Goal: Task Accomplishment & Management: Complete application form

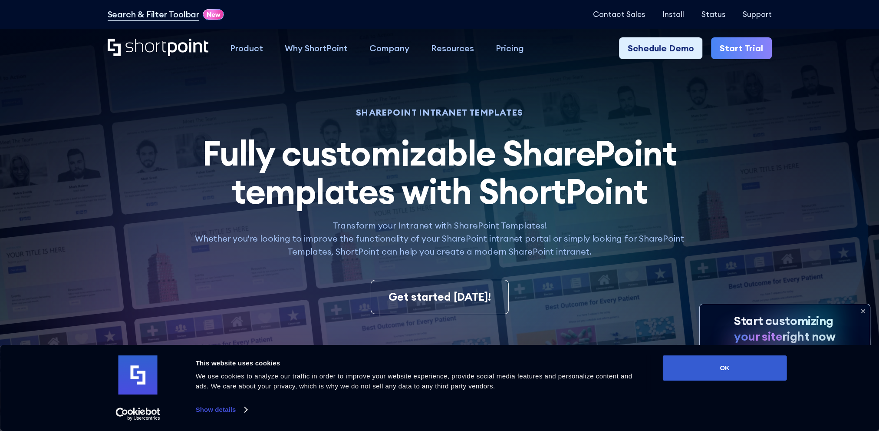
click at [849, 52] on div "Product works with SharePoint Microsoft Teams SAP Explore Templates Elements In…" at bounding box center [439, 48] width 879 height 39
click at [722, 366] on button "OK" at bounding box center [725, 367] width 124 height 25
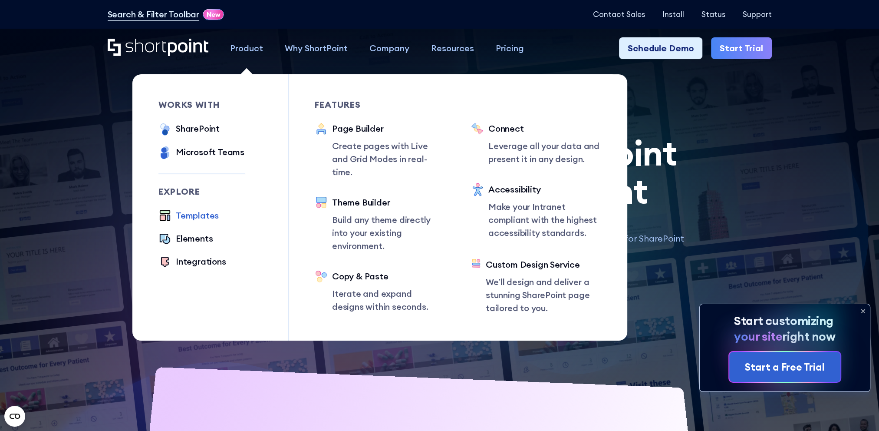
click at [204, 214] on div "Templates" at bounding box center [197, 215] width 43 height 13
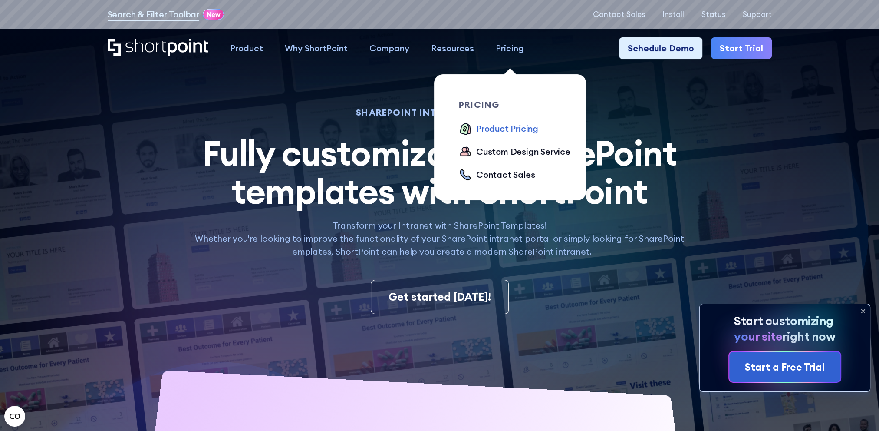
click at [499, 128] on div "Product Pricing" at bounding box center [507, 128] width 62 height 13
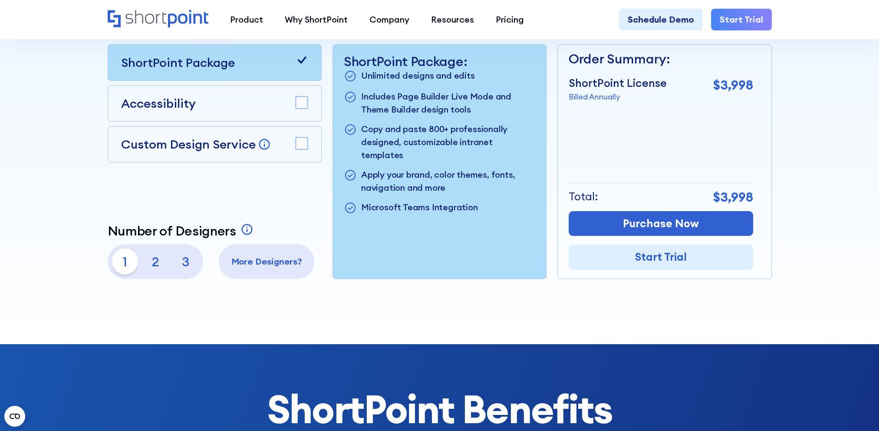
scroll to position [304, 0]
click at [156, 265] on p "2" at bounding box center [155, 261] width 26 height 26
click at [125, 264] on p "1" at bounding box center [125, 261] width 26 height 26
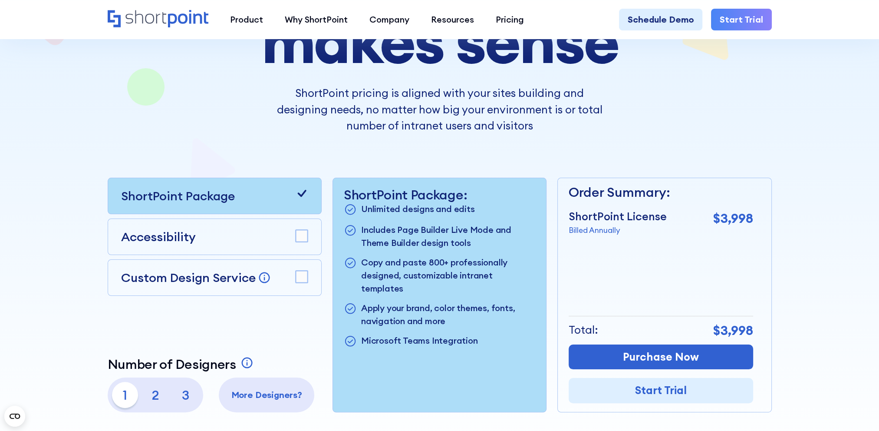
scroll to position [217, 0]
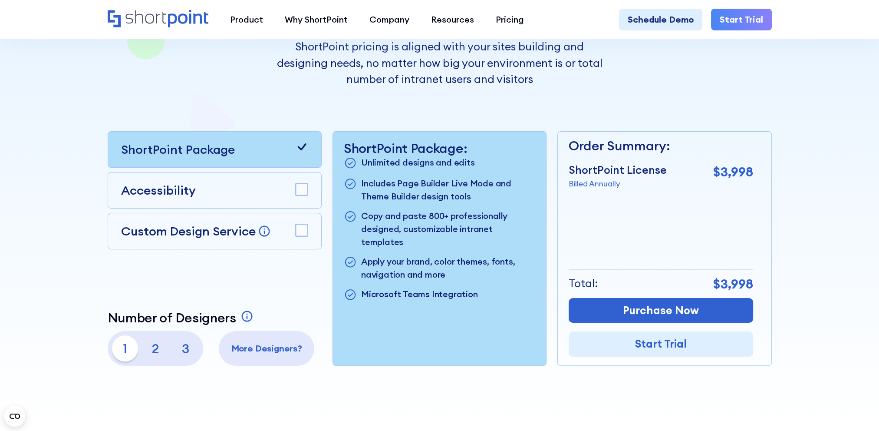
click at [300, 234] on rect at bounding box center [302, 230] width 12 height 12
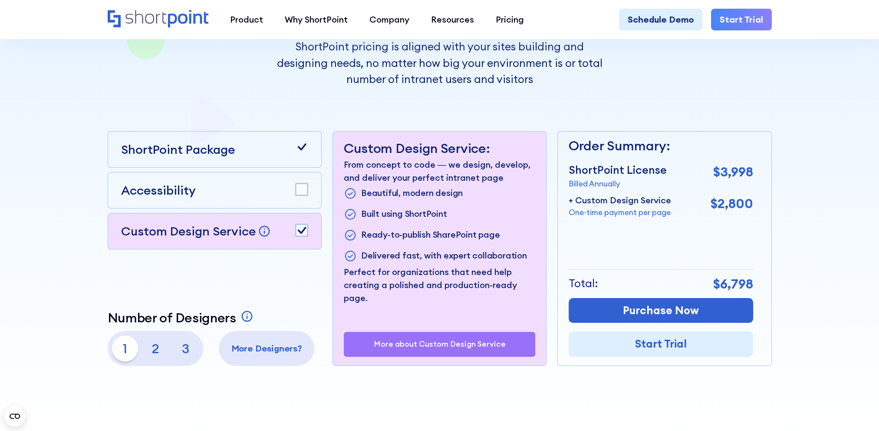
click at [300, 234] on rect at bounding box center [302, 230] width 12 height 12
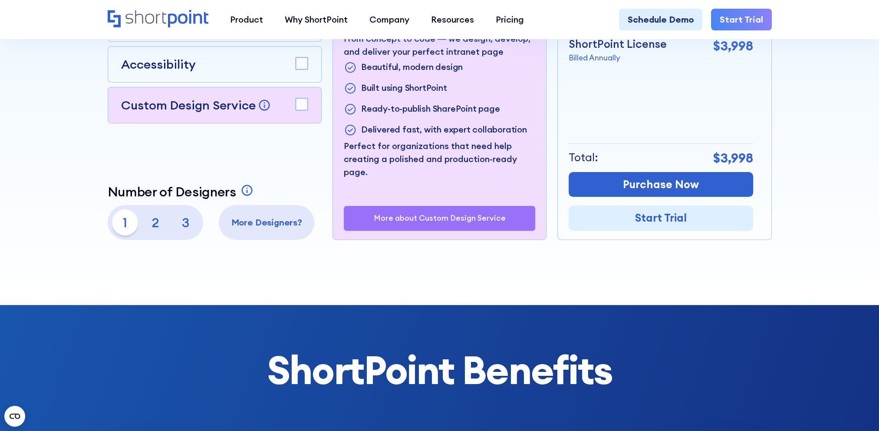
scroll to position [347, 0]
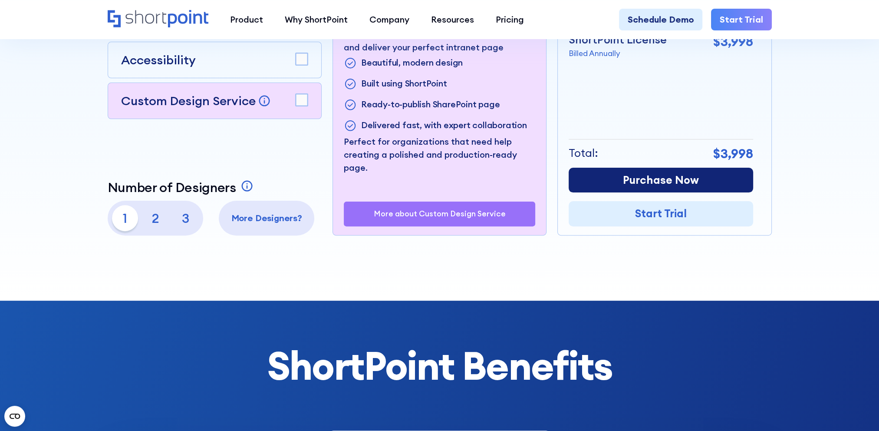
click at [649, 178] on link "Purchase Now" at bounding box center [661, 180] width 185 height 25
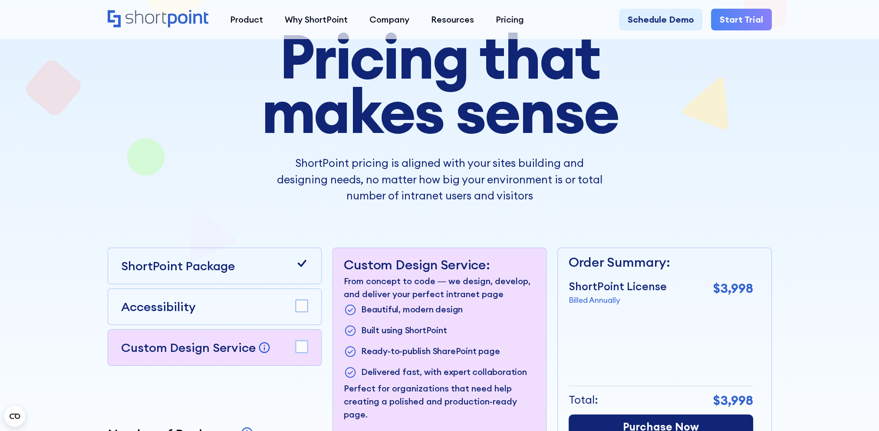
scroll to position [0, 0]
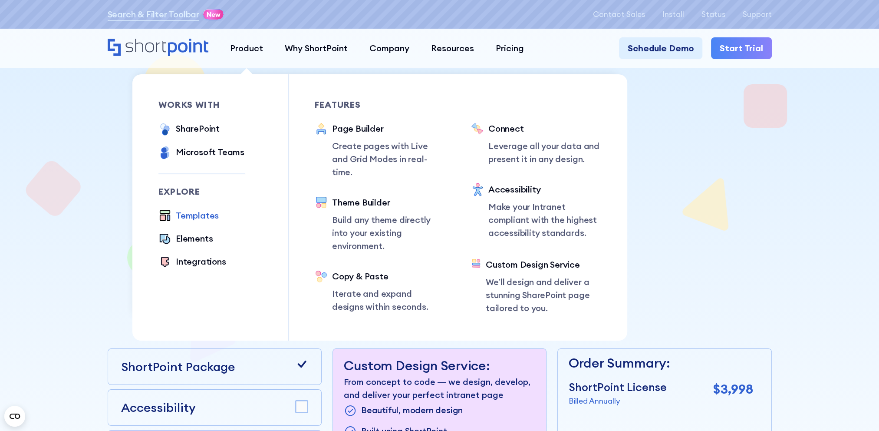
click at [210, 214] on div "Templates" at bounding box center [197, 215] width 43 height 13
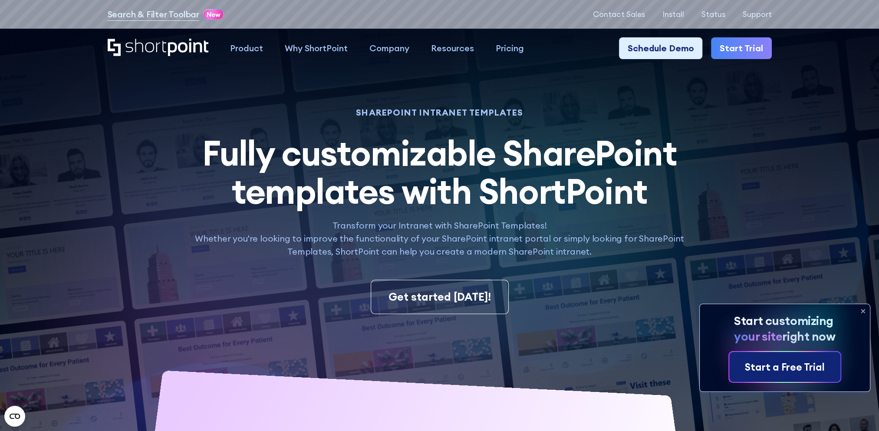
click at [780, 366] on div "Start a Free Trial" at bounding box center [785, 366] width 80 height 15
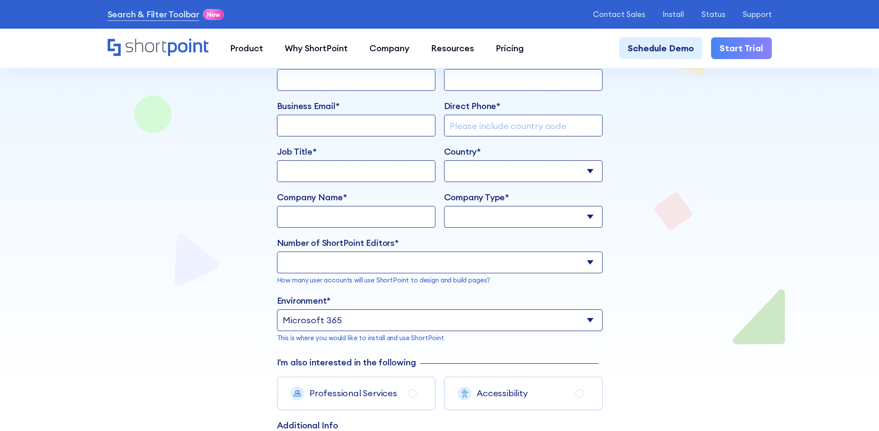
scroll to position [217, 0]
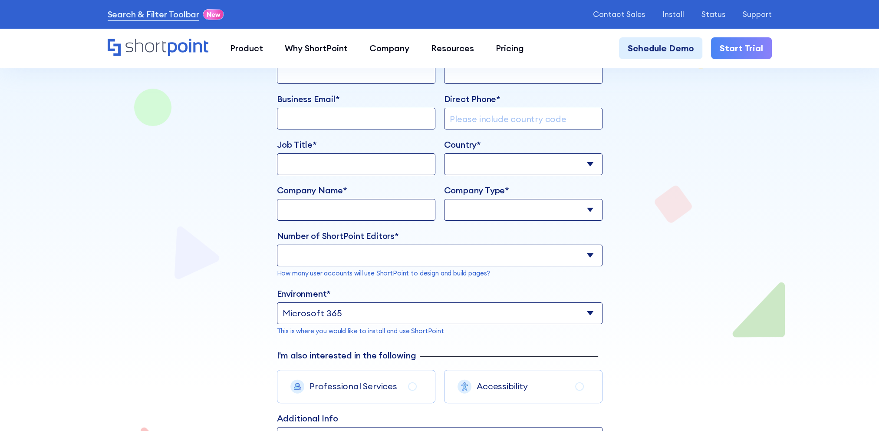
click at [557, 307] on select "Microsoft 365 SharePoint Online SharePoint 2019 (On-Premise) SharePoint 2016 (O…" at bounding box center [440, 313] width 326 height 22
click at [552, 250] on select "One Editor Two Editors Three Editors More Editors" at bounding box center [440, 255] width 326 height 22
select select "2"
click at [277, 244] on select "One Editor Two Editors Three Editors More Editors" at bounding box center [440, 255] width 326 height 22
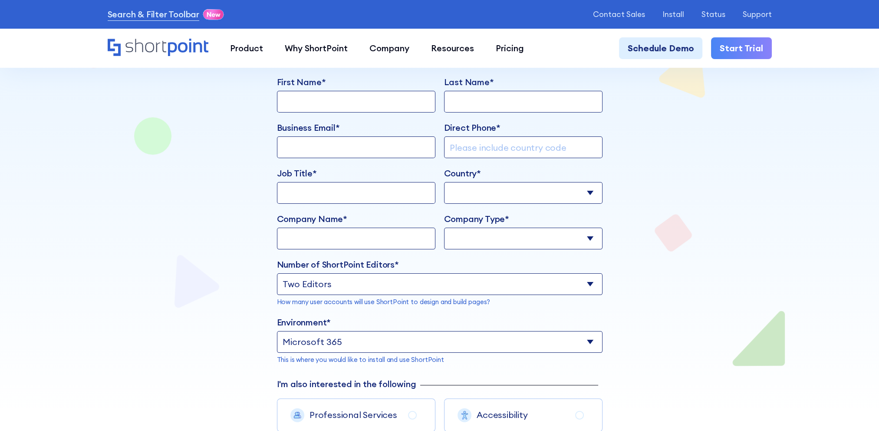
scroll to position [174, 0]
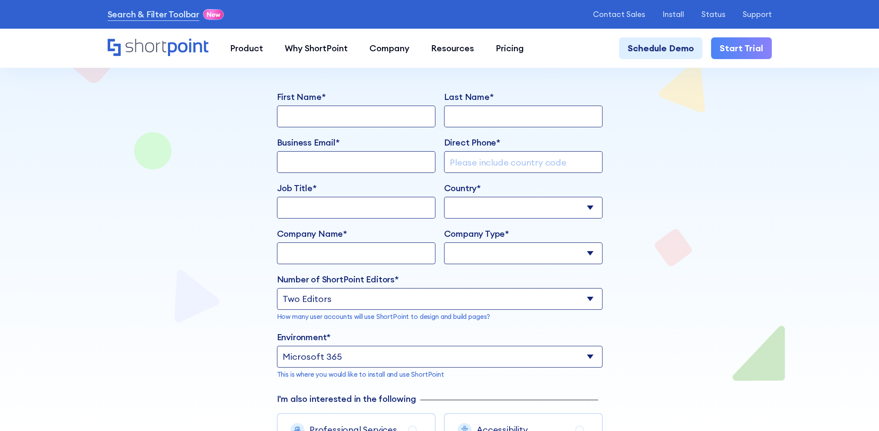
click at [552, 250] on select "Education Government Corporation Non-Profit Reseller Consultant Other" at bounding box center [523, 253] width 158 height 22
select select "Corporation"
click at [444, 242] on select "Education Government Corporation Non-Profit Reseller Consultant Other" at bounding box center [523, 253] width 158 height 22
click at [409, 248] on input "Company Name*" at bounding box center [356, 253] width 158 height 22
type input "Central Bank of Solomon Islands"
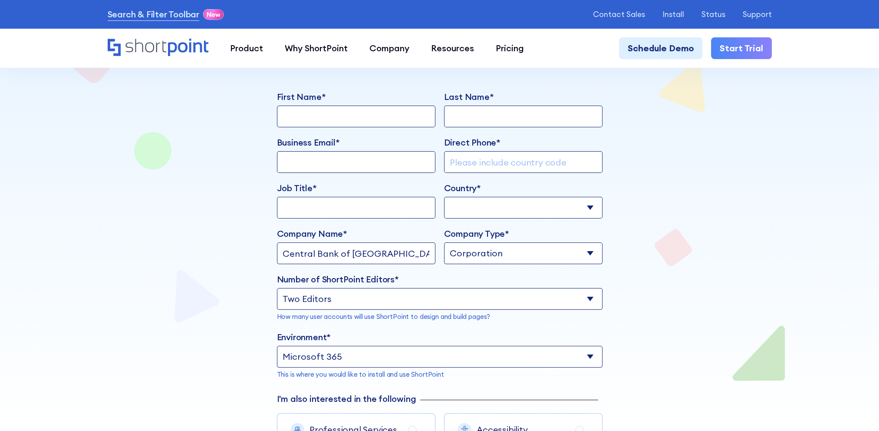
type input "Knoxly"
type input "Oto"
type input "koto@cbsi.com.sb"
type input "7537366"
select select "Solomon Islands"
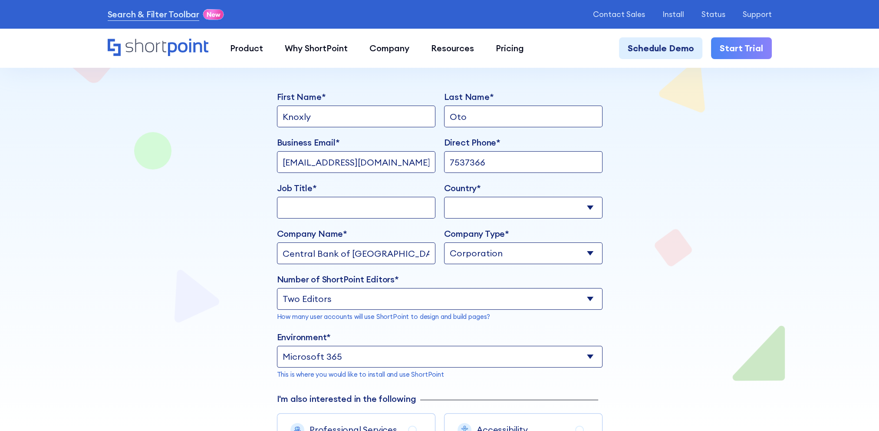
click at [341, 208] on input "Job Title*" at bounding box center [356, 208] width 158 height 22
type input "Senior Operation & Support"
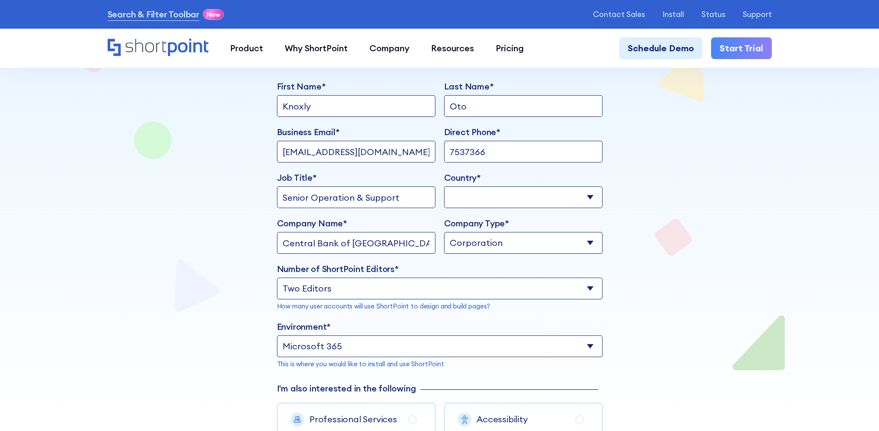
scroll to position [260, 0]
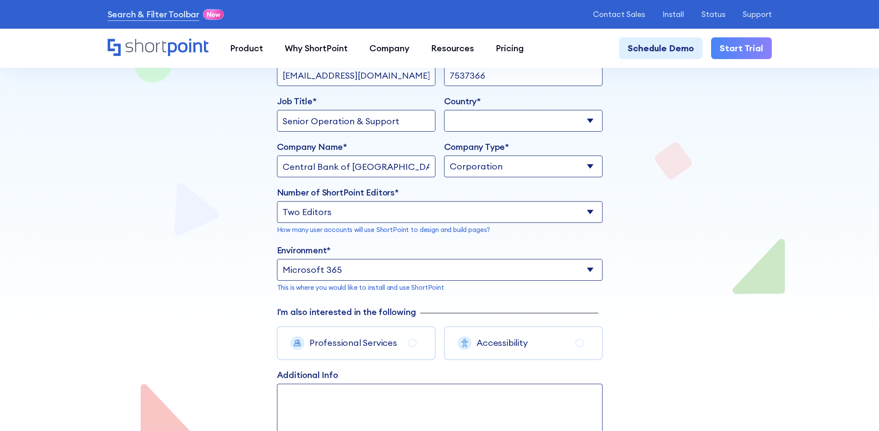
click at [526, 269] on select "Microsoft 365 SharePoint Online SharePoint 2019 (On-Premise) SharePoint 2016 (O…" at bounding box center [440, 270] width 326 height 22
click at [277, 259] on select "Microsoft 365 SharePoint Online SharePoint 2019 (On-Premise) SharePoint 2016 (O…" at bounding box center [440, 270] width 326 height 22
click at [705, 334] on div "Get a quote Submit this form and our team will get back to you shortly with det…" at bounding box center [440, 142] width 664 height 805
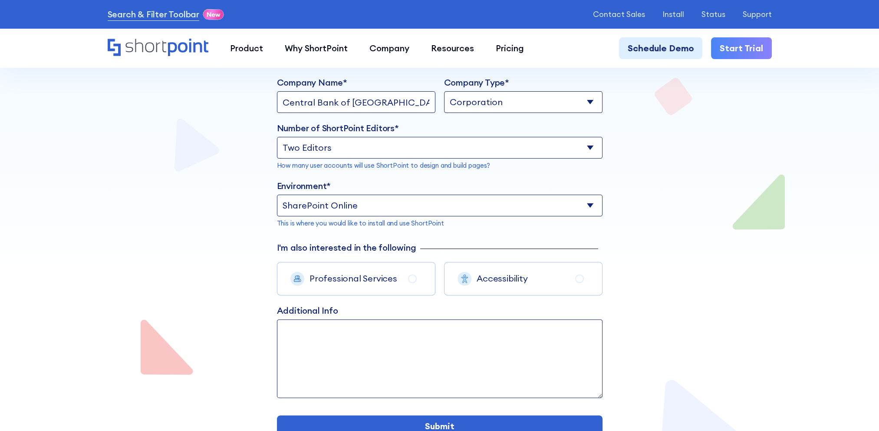
scroll to position [330, 0]
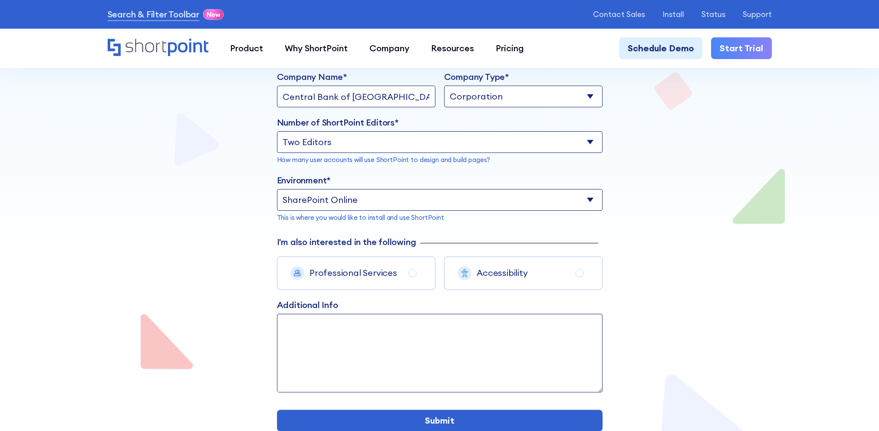
click at [575, 198] on select "Microsoft 365 SharePoint Online SharePoint 2019 (On-Premise) SharePoint 2016 (O…" at bounding box center [440, 200] width 326 height 22
select select "Microsoft 365"
click at [277, 189] on select "Microsoft 365 SharePoint Online SharePoint 2019 (On-Premise) SharePoint 2016 (O…" at bounding box center [440, 200] width 326 height 22
click at [653, 265] on div "Get a quote Submit this form and our team will get back to you shortly with det…" at bounding box center [440, 72] width 664 height 805
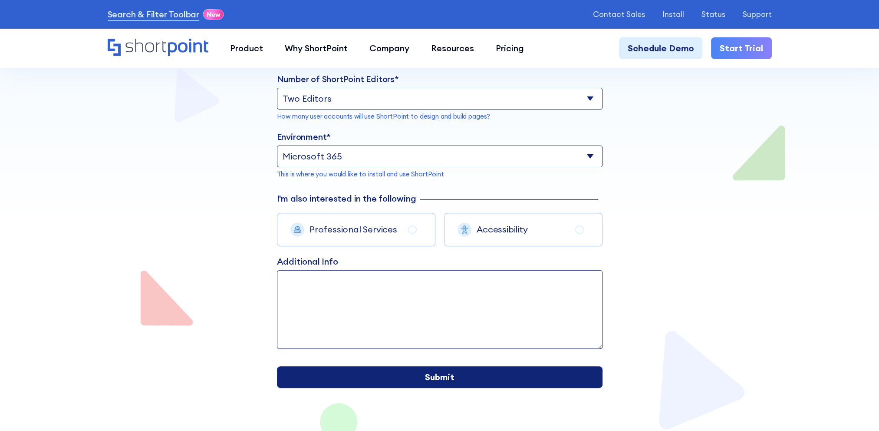
drag, startPoint x: 475, startPoint y: 373, endPoint x: 592, endPoint y: 330, distance: 124.6
click at [592, 330] on div "Get a quote Submit this form and our team will get back to you shortly with det…" at bounding box center [440, 55] width 326 height 751
click at [423, 373] on input "Submit" at bounding box center [440, 377] width 326 height 22
